Goal: Download file/media

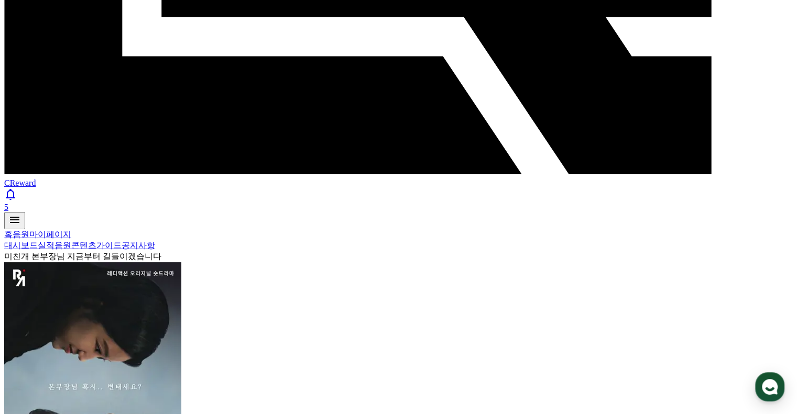
select select "**********"
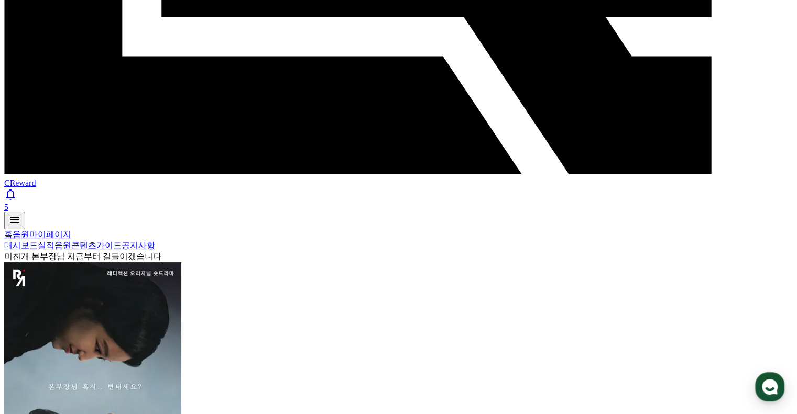
click at [71, 241] on link "음원" at bounding box center [62, 245] width 17 height 9
